Goal: Task Accomplishment & Management: Complete application form

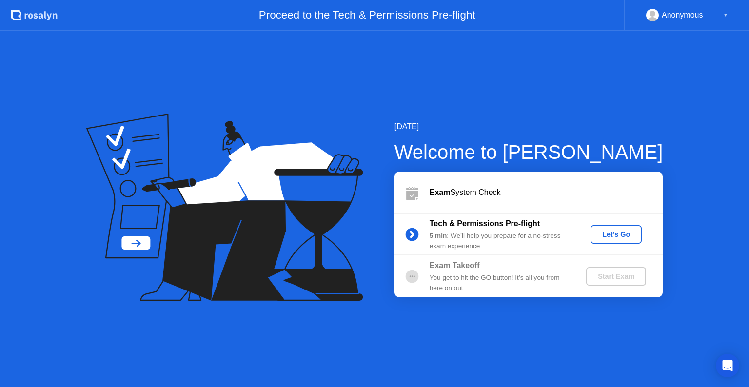
click at [623, 237] on div "Let's Go" at bounding box center [615, 235] width 43 height 8
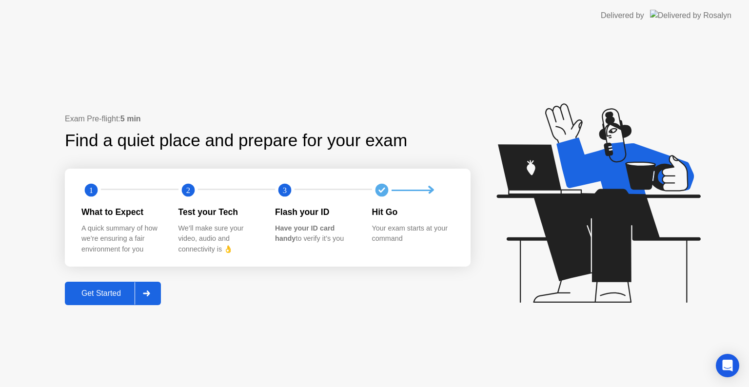
click at [108, 295] on div "Get Started" at bounding box center [101, 293] width 67 height 9
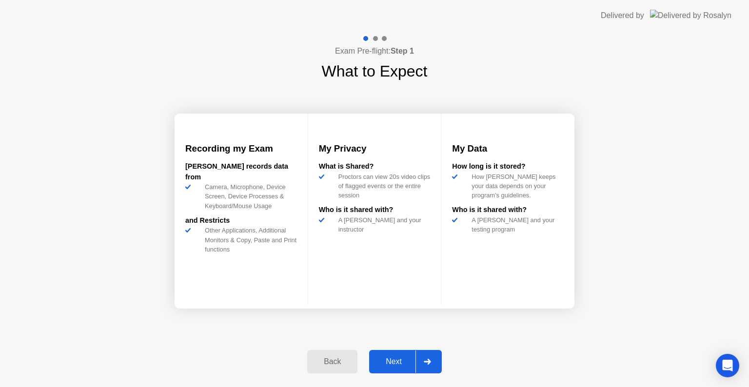
click at [398, 359] on div "Next" at bounding box center [393, 361] width 43 height 9
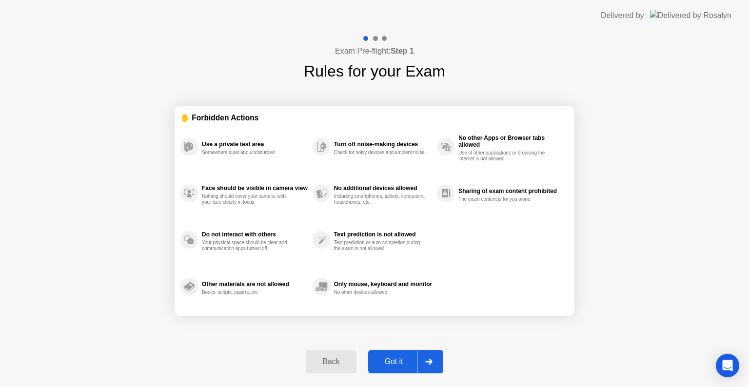
click at [399, 364] on div "Got it" at bounding box center [394, 361] width 46 height 9
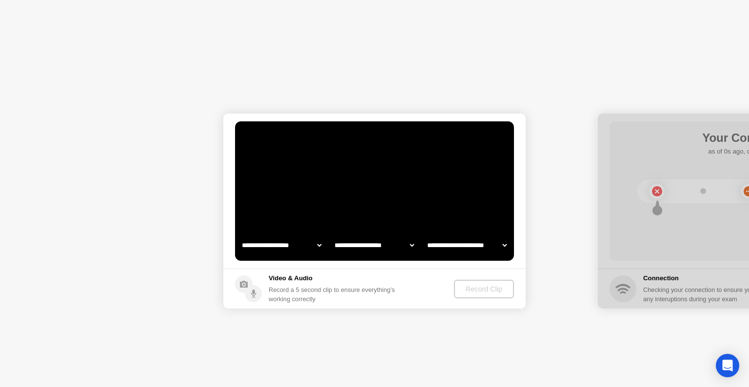
select select "**********"
select select "*******"
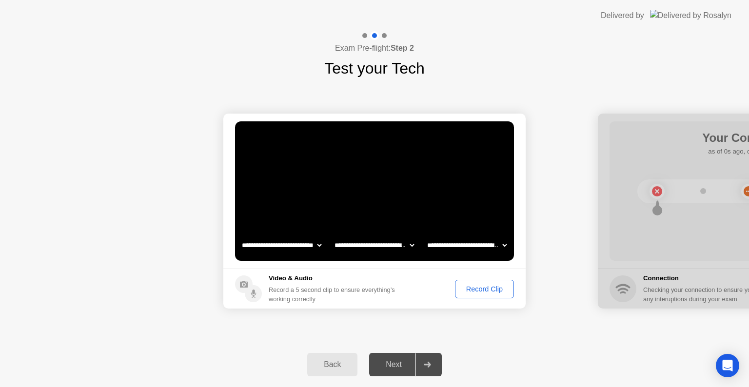
click at [478, 291] on div "Record Clip" at bounding box center [484, 289] width 52 height 8
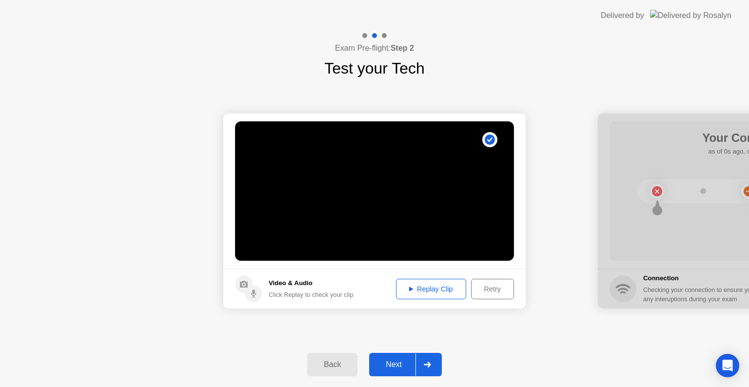
click at [409, 288] on icon at bounding box center [411, 289] width 4 height 4
click at [398, 368] on div "Next" at bounding box center [393, 364] width 43 height 9
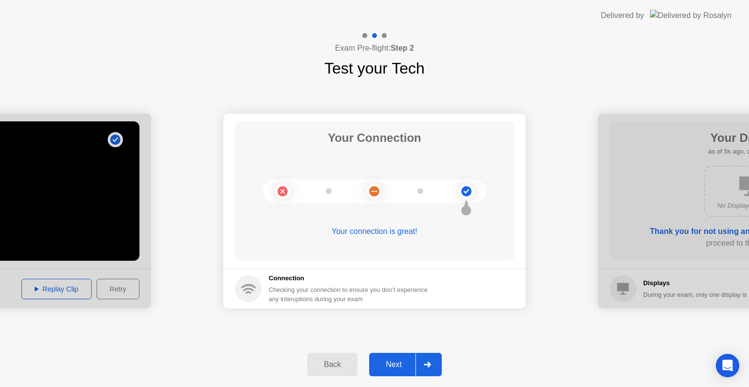
click at [406, 367] on div "Next" at bounding box center [393, 364] width 43 height 9
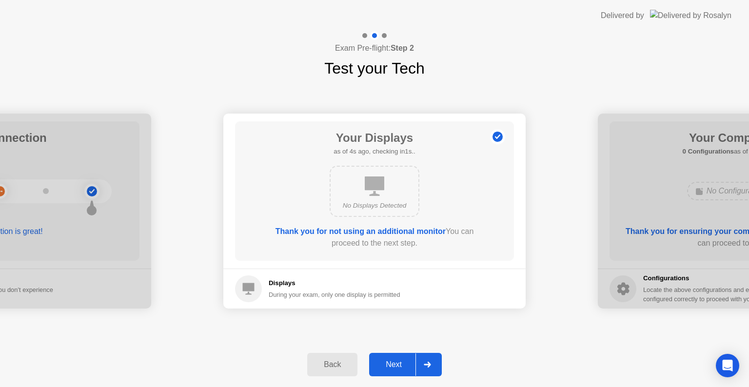
click at [401, 362] on div "Next" at bounding box center [393, 364] width 43 height 9
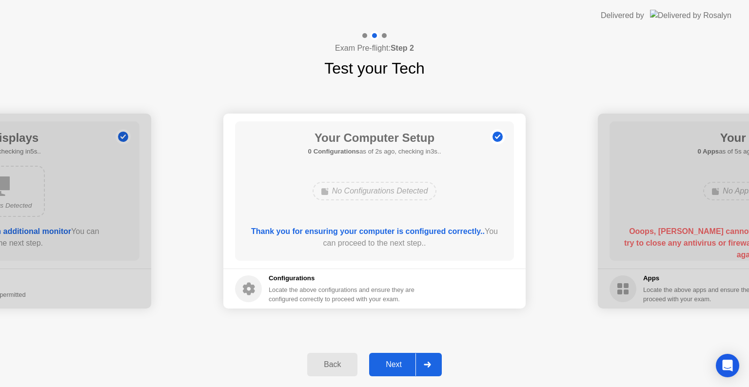
click at [405, 369] on div "Next" at bounding box center [393, 364] width 43 height 9
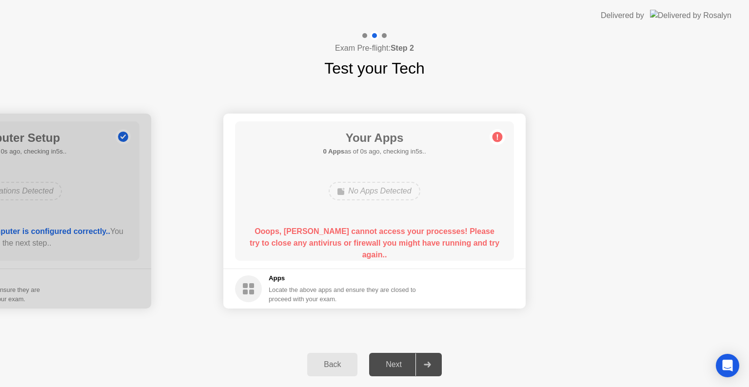
click at [273, 365] on div "Back Next" at bounding box center [374, 364] width 749 height 45
click at [521, 372] on div "Back Next" at bounding box center [374, 364] width 749 height 45
click at [393, 193] on div "No Apps Detected" at bounding box center [374, 191] width 91 height 19
click at [398, 243] on b "Ooops, [PERSON_NAME] cannot access your processes! Please try to close any anti…" at bounding box center [375, 243] width 250 height 32
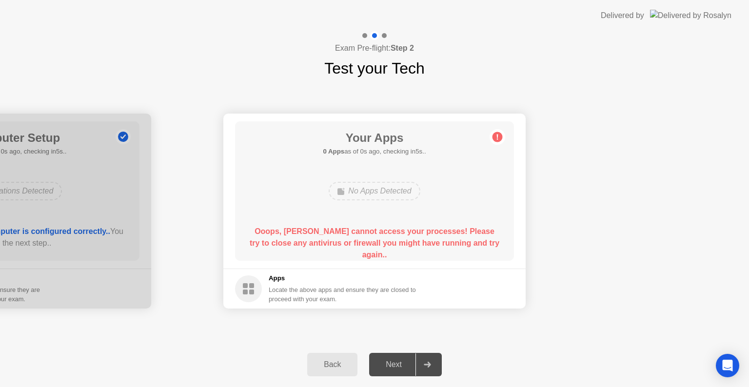
drag, startPoint x: 445, startPoint y: 249, endPoint x: 439, endPoint y: 239, distance: 11.4
click at [444, 246] on div "Ooops, [PERSON_NAME] cannot access your processes! Please try to close any anti…" at bounding box center [374, 239] width 251 height 27
click at [439, 239] on b "Ooops, [PERSON_NAME] cannot access your processes! Please try to close any anti…" at bounding box center [375, 243] width 250 height 32
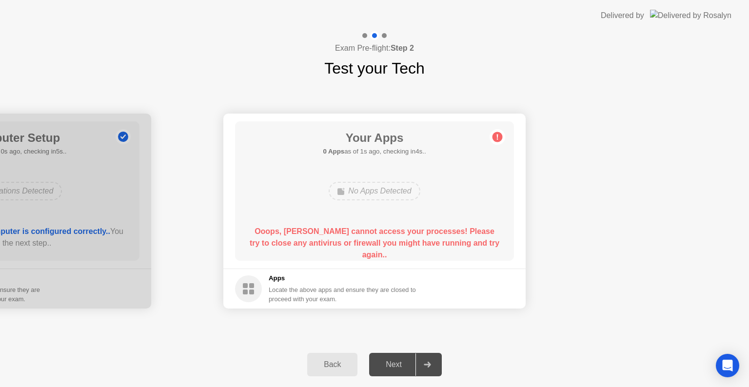
click at [495, 135] on circle at bounding box center [498, 137] width 10 height 10
click at [340, 237] on div "Ooops, [PERSON_NAME] cannot access your processes! Please try to close any anti…" at bounding box center [374, 243] width 251 height 35
click at [322, 369] on div "Back" at bounding box center [332, 364] width 44 height 9
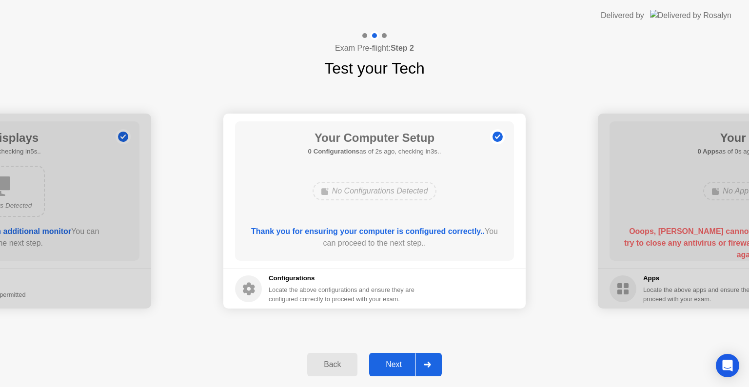
click at [409, 365] on div "Next" at bounding box center [393, 364] width 43 height 9
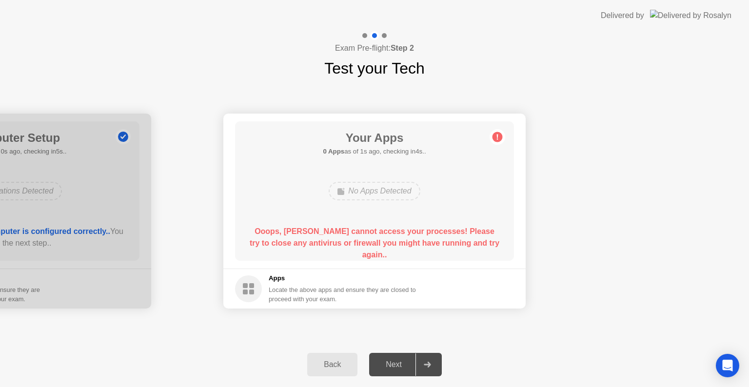
click at [384, 182] on div "No Apps Detected" at bounding box center [374, 191] width 91 height 19
click at [374, 192] on div "No Apps Detected" at bounding box center [374, 191] width 91 height 19
click at [373, 192] on div "No Apps Detected" at bounding box center [374, 191] width 91 height 19
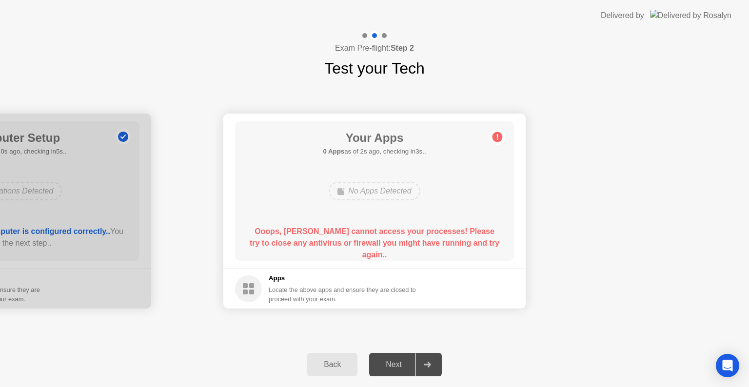
click at [346, 229] on b "Ooops, [PERSON_NAME] cannot access your processes! Please try to close any anti…" at bounding box center [375, 243] width 250 height 32
drag, startPoint x: 426, startPoint y: 244, endPoint x: 461, endPoint y: 242, distance: 35.2
click at [459, 242] on b "Ooops, [PERSON_NAME] cannot access your processes! Please try to close any anti…" at bounding box center [375, 243] width 250 height 32
drag, startPoint x: 468, startPoint y: 242, endPoint x: 483, endPoint y: 233, distance: 17.7
click at [478, 235] on b "Ooops, [PERSON_NAME] cannot access your processes! Please try to close any anti…" at bounding box center [375, 243] width 250 height 32
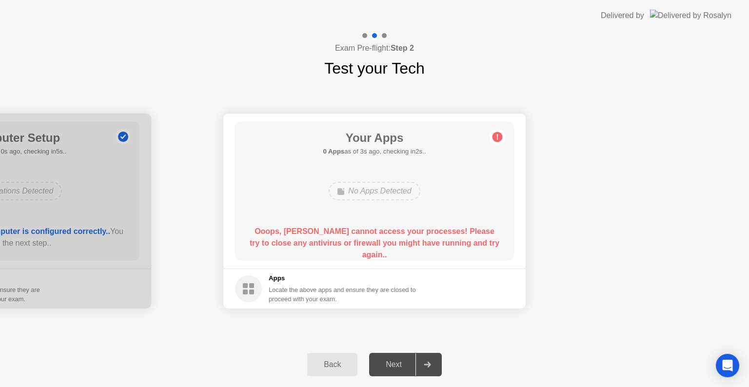
click at [486, 230] on b "Ooops, [PERSON_NAME] cannot access your processes! Please try to close any anti…" at bounding box center [375, 243] width 250 height 32
click at [731, 363] on icon "Open Intercom Messenger" at bounding box center [727, 365] width 11 height 13
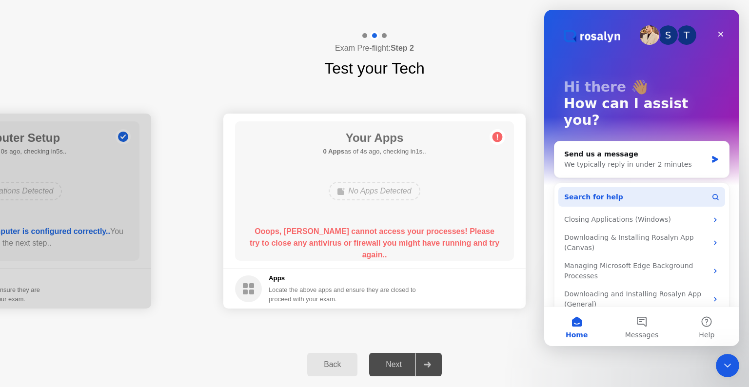
click at [681, 187] on button "Search for help" at bounding box center [641, 197] width 167 height 20
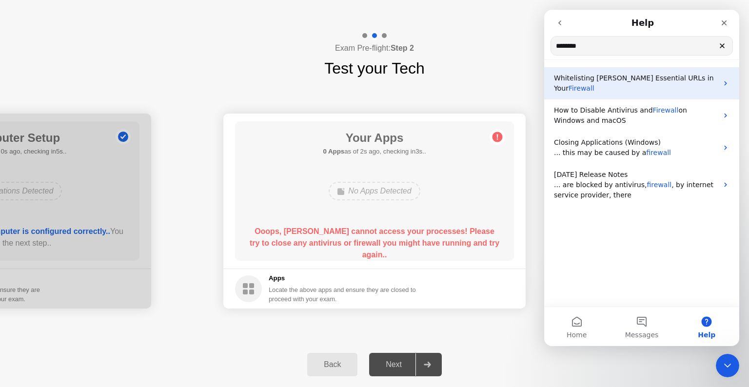
type input "********"
click at [722, 79] on icon "Intercom messenger" at bounding box center [726, 83] width 8 height 8
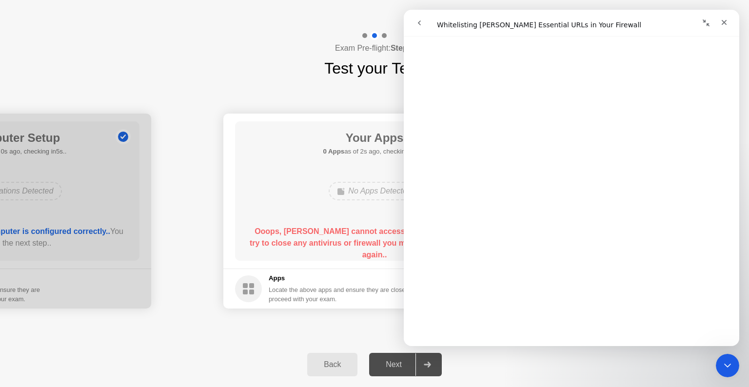
scroll to position [929, 0]
click at [270, 345] on div "Back Next" at bounding box center [374, 364] width 749 height 45
click at [729, 23] on div "Close" at bounding box center [724, 23] width 18 height 18
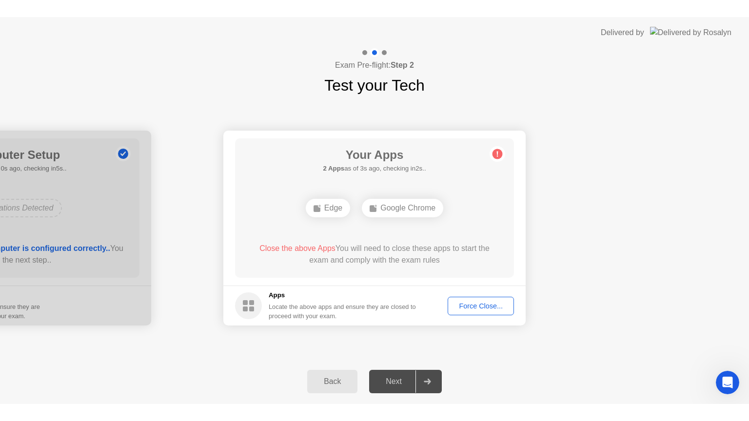
scroll to position [0, 0]
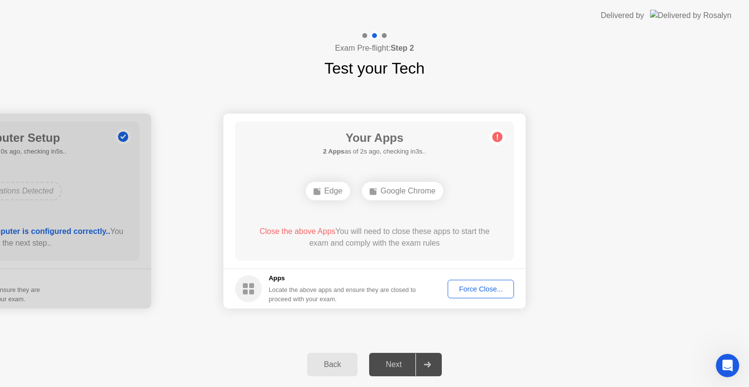
drag, startPoint x: 489, startPoint y: 301, endPoint x: 488, endPoint y: 293, distance: 8.9
click at [489, 298] on footer "Apps Locate the above apps and ensure they are closed to proceed with your exam…" at bounding box center [374, 289] width 302 height 40
click at [487, 292] on div "Force Close..." at bounding box center [480, 289] width 59 height 8
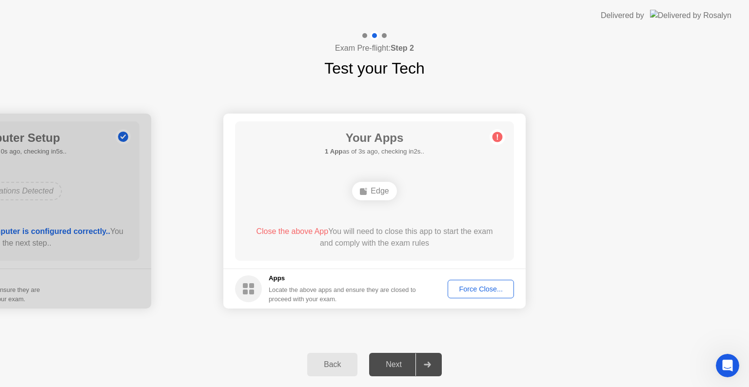
click at [373, 188] on div "Edge" at bounding box center [374, 191] width 44 height 19
click at [498, 287] on div "Force Close..." at bounding box center [480, 289] width 59 height 8
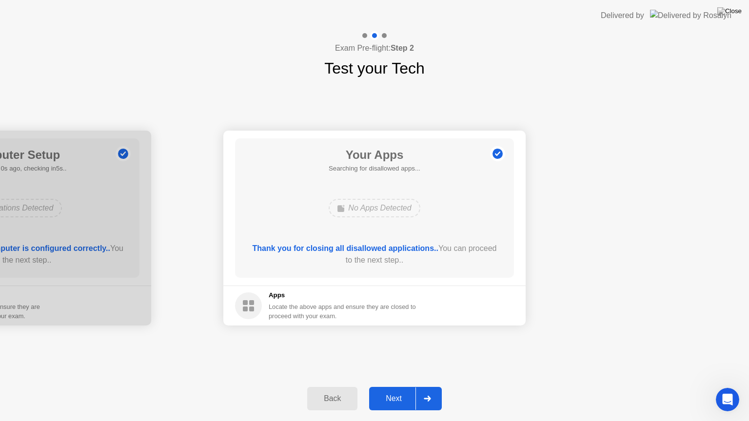
click at [402, 387] on div "Next" at bounding box center [393, 399] width 43 height 9
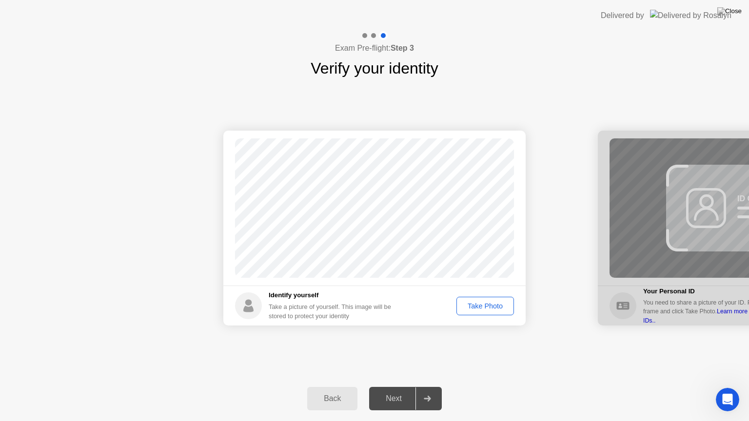
click at [494, 307] on div "Take Photo" at bounding box center [485, 306] width 51 height 8
click at [395, 387] on div "Next" at bounding box center [393, 399] width 43 height 9
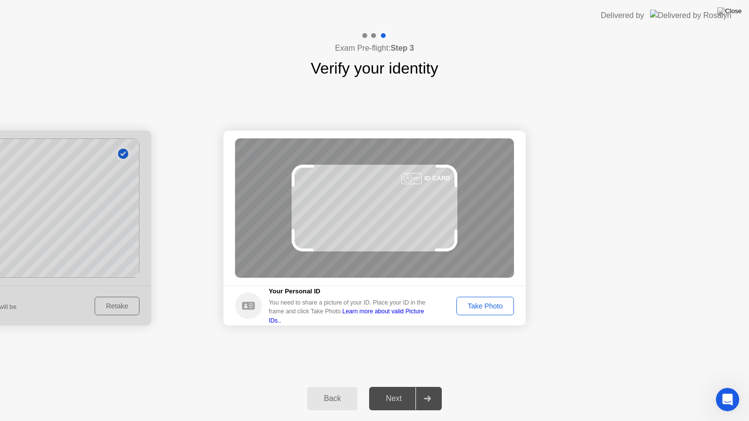
click at [490, 312] on button "Take Photo" at bounding box center [485, 306] width 58 height 19
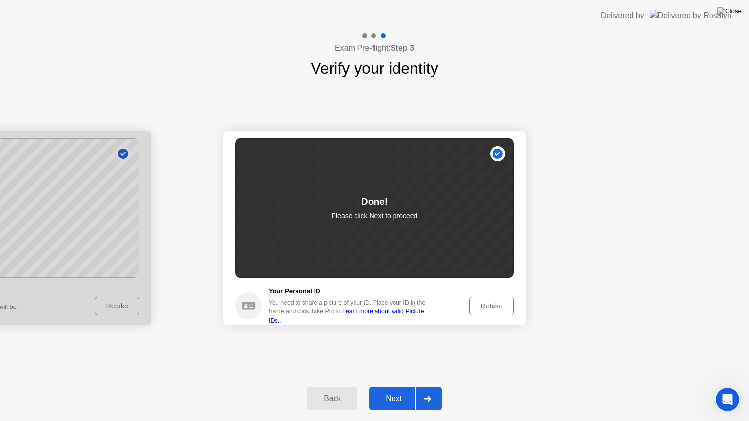
click at [388, 387] on div "Next" at bounding box center [393, 399] width 43 height 9
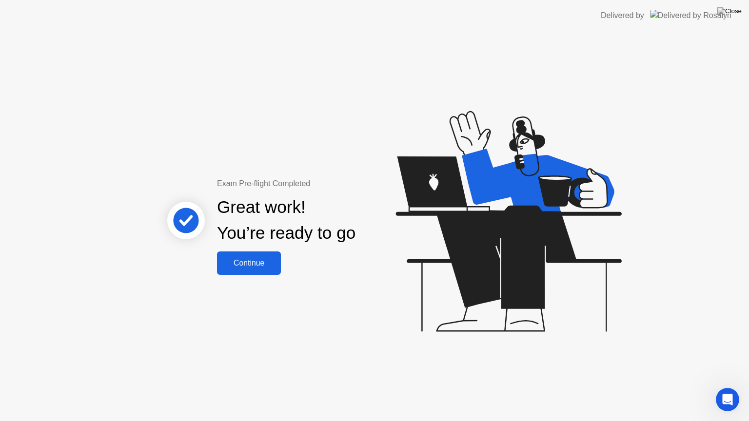
click at [267, 263] on div "Continue" at bounding box center [249, 263] width 58 height 9
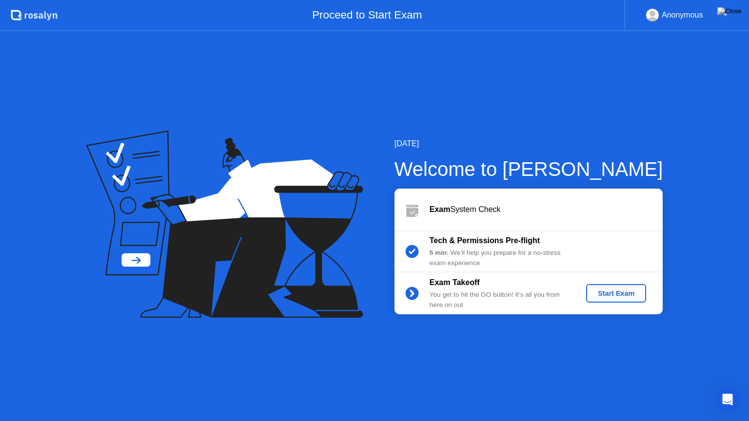
click at [632, 292] on div "Start Exam" at bounding box center [616, 294] width 52 height 8
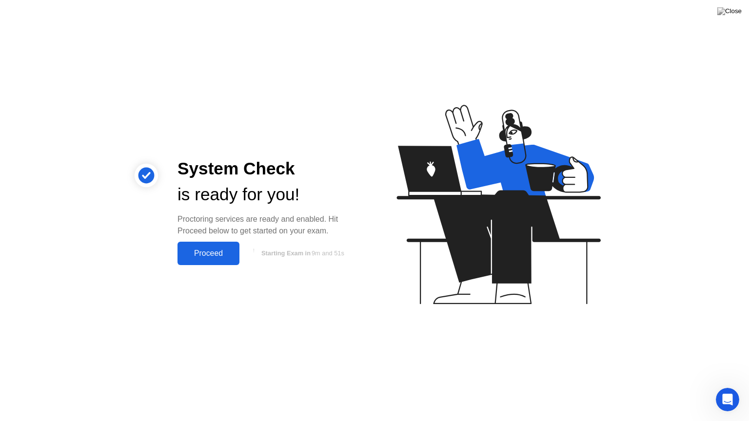
click at [217, 254] on div "Proceed" at bounding box center [208, 253] width 56 height 9
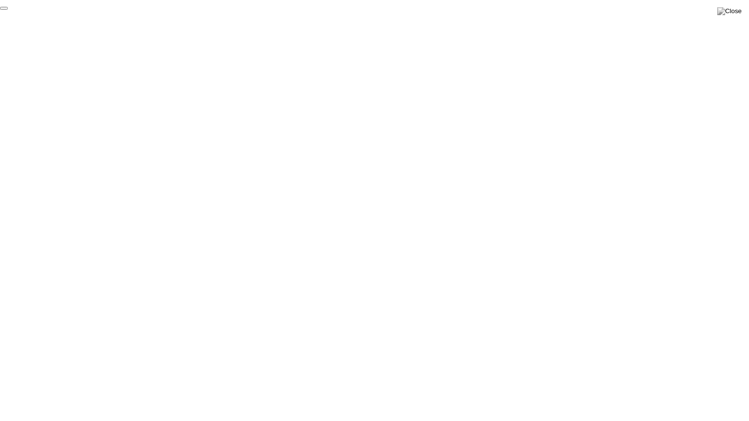
click at [8, 10] on button "End Proctoring Session" at bounding box center [4, 8] width 8 height 3
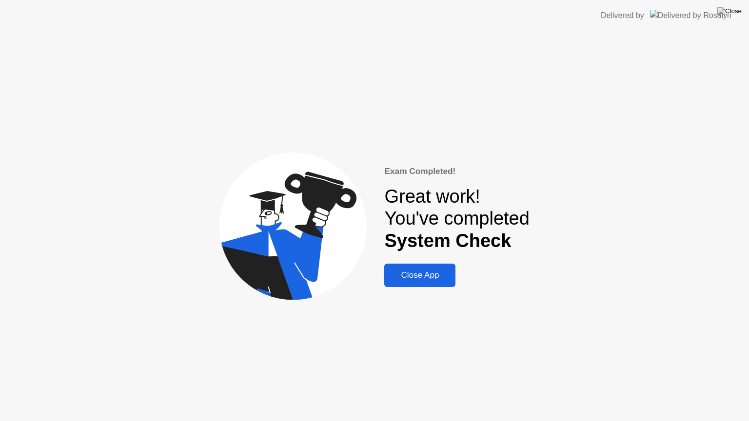
click at [432, 276] on div "Close App" at bounding box center [419, 276] width 65 height 10
